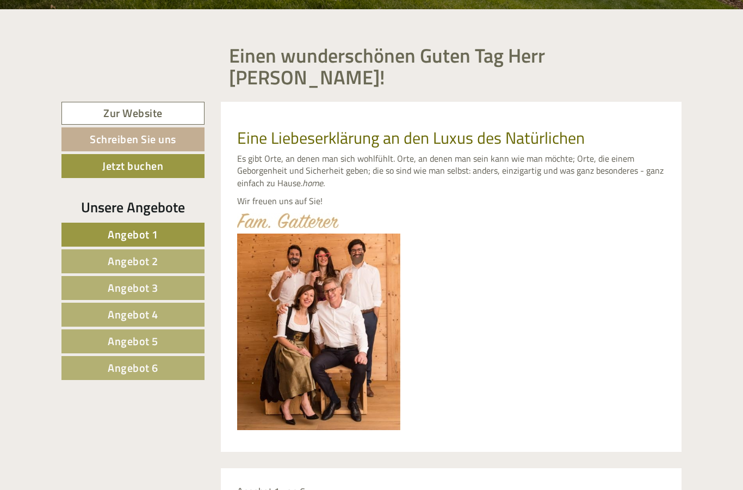
scroll to position [363, 0]
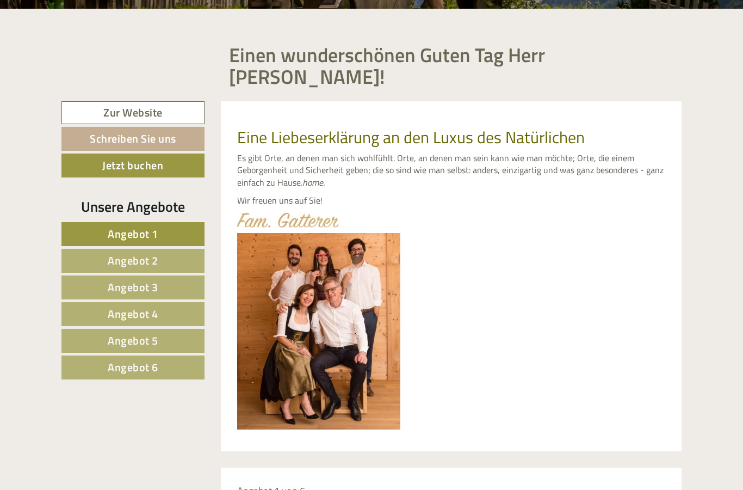
click at [110, 358] on span "Angebot 6" at bounding box center [133, 366] width 51 height 17
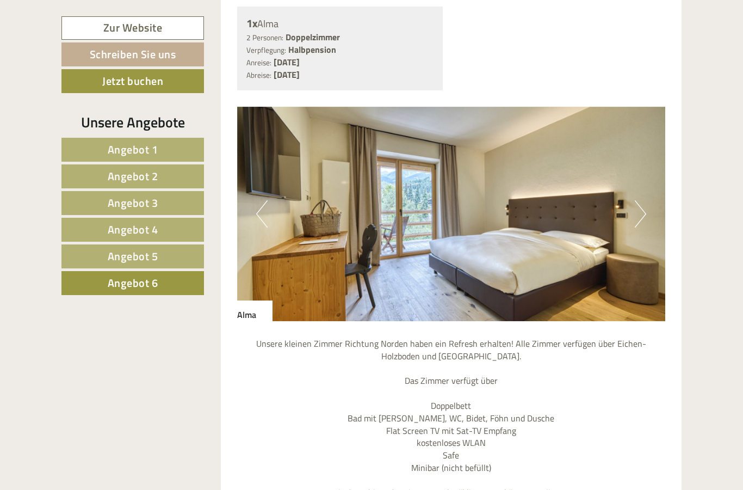
scroll to position [892, 0]
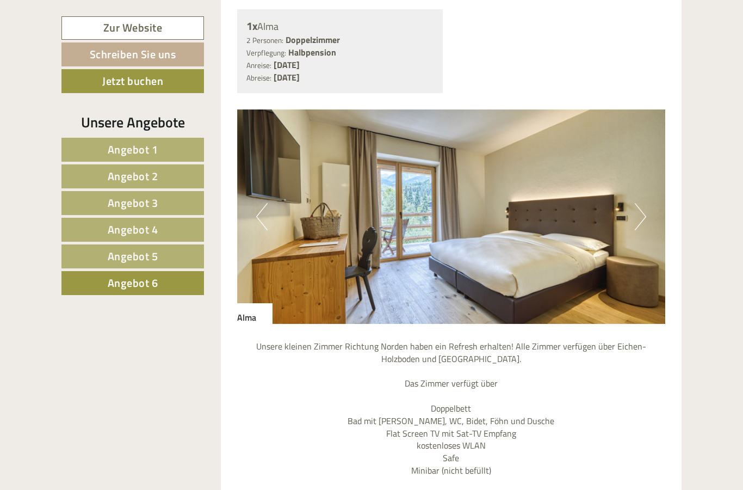
click at [646, 193] on img at bounding box center [451, 216] width 429 height 214
click at [634, 201] on img at bounding box center [451, 216] width 429 height 214
click at [635, 203] on button "Next" at bounding box center [640, 216] width 11 height 27
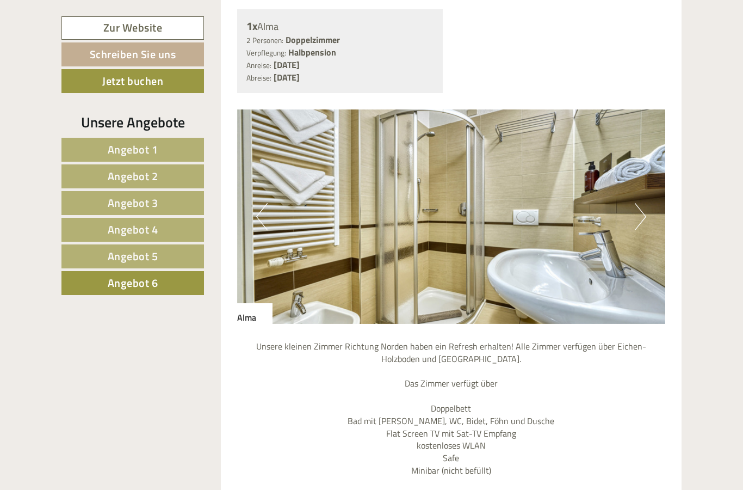
click at [642, 203] on button "Next" at bounding box center [640, 216] width 11 height 27
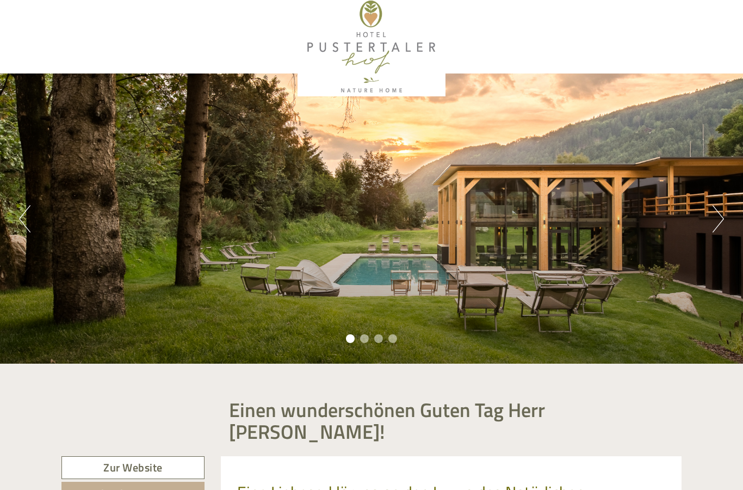
scroll to position [0, 0]
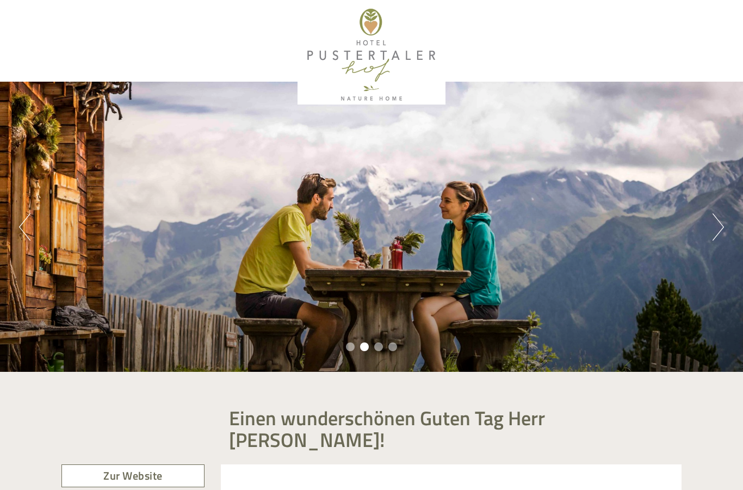
click at [722, 228] on button "Next" at bounding box center [718, 226] width 11 height 27
click at [710, 227] on div "Previous Next 1 2 3 4" at bounding box center [371, 227] width 743 height 290
click at [722, 225] on button "Next" at bounding box center [718, 226] width 11 height 27
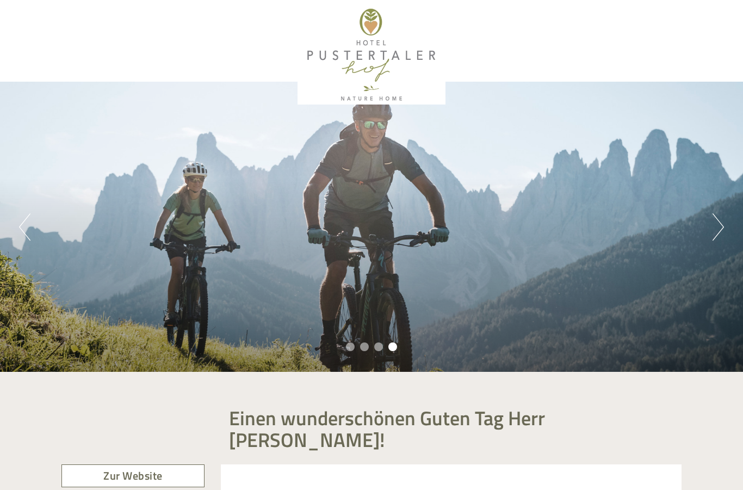
click at [720, 227] on button "Next" at bounding box center [718, 226] width 11 height 27
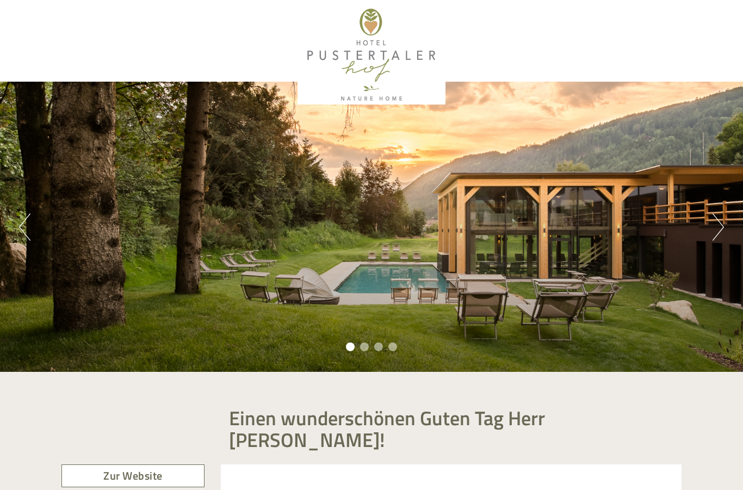
click at [718, 232] on button "Next" at bounding box center [718, 226] width 11 height 27
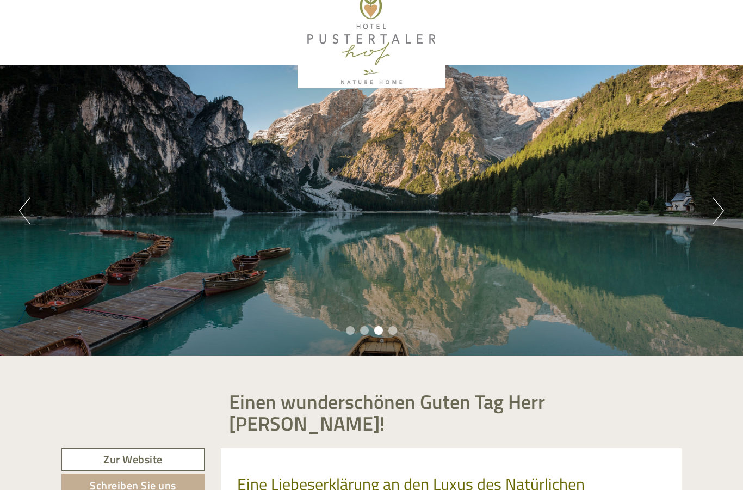
scroll to position [15, 0]
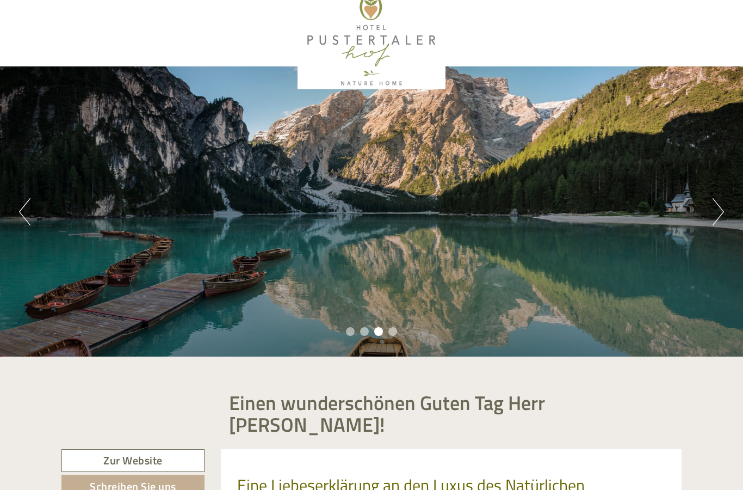
click at [720, 214] on button "Next" at bounding box center [718, 211] width 11 height 27
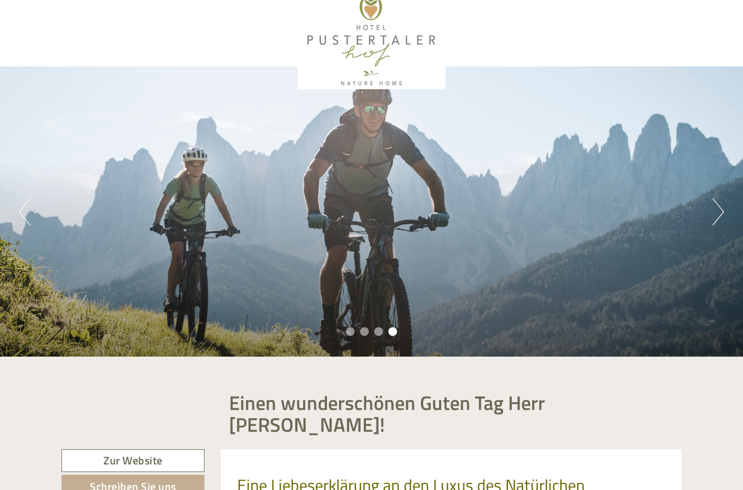
click at [397, 230] on div "Previous Next 1 2 3 4" at bounding box center [371, 211] width 743 height 290
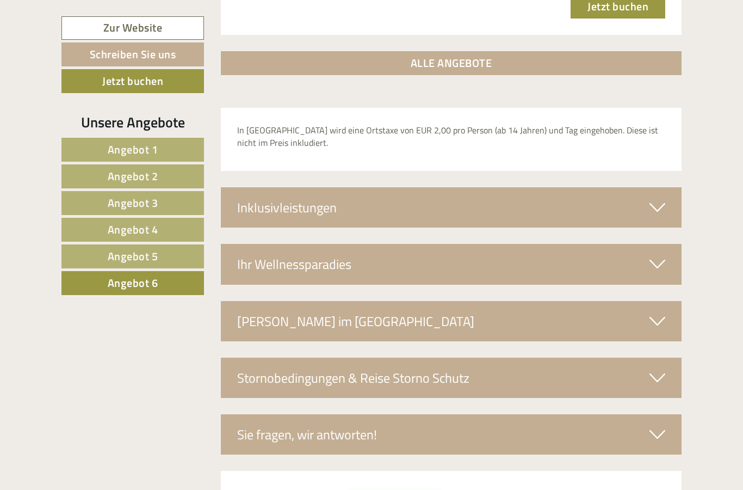
scroll to position [1603, 0]
click at [385, 301] on div "[PERSON_NAME] im [GEOGRAPHIC_DATA]" at bounding box center [451, 321] width 461 height 40
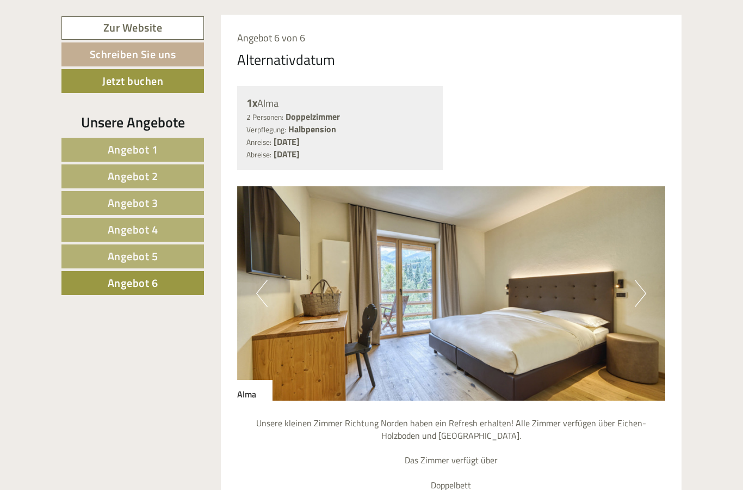
scroll to position [798, 0]
